Goal: Check status: Check status

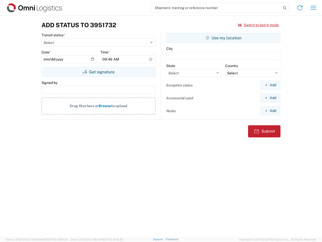
click at [216, 8] on input "search" at bounding box center [216, 8] width 130 height 10
click at [285, 8] on icon at bounding box center [285, 8] width 7 height 7
click at [300, 8] on icon at bounding box center [300, 8] width 8 height 8
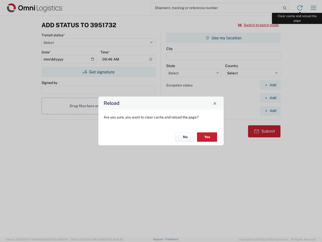
click at [314, 8] on div "Reload Are you sure, you want to clear cache and reload the page? No Yes" at bounding box center [161, 121] width 322 height 242
click at [259, 25] on div "Reload Are you sure, you want to clear cache and reload the page? No Yes" at bounding box center [161, 121] width 322 height 242
click at [99, 72] on div "Reload Are you sure, you want to clear cache and reload the page? No Yes" at bounding box center [161, 121] width 322 height 242
click at [224, 38] on div "Reload Are you sure, you want to clear cache and reload the page? No Yes" at bounding box center [161, 121] width 322 height 242
click at [271, 85] on div "Reload Are you sure, you want to clear cache and reload the page? No Yes" at bounding box center [161, 121] width 322 height 242
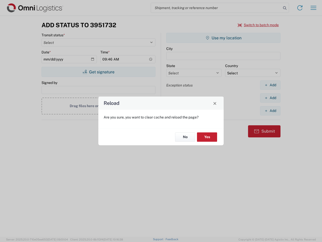
click at [271, 98] on div "Reload Are you sure, you want to clear cache and reload the page? No Yes" at bounding box center [161, 121] width 322 height 242
click at [271, 111] on div "Reload Are you sure, you want to clear cache and reload the page? No Yes" at bounding box center [161, 121] width 322 height 242
